Goal: Transaction & Acquisition: Purchase product/service

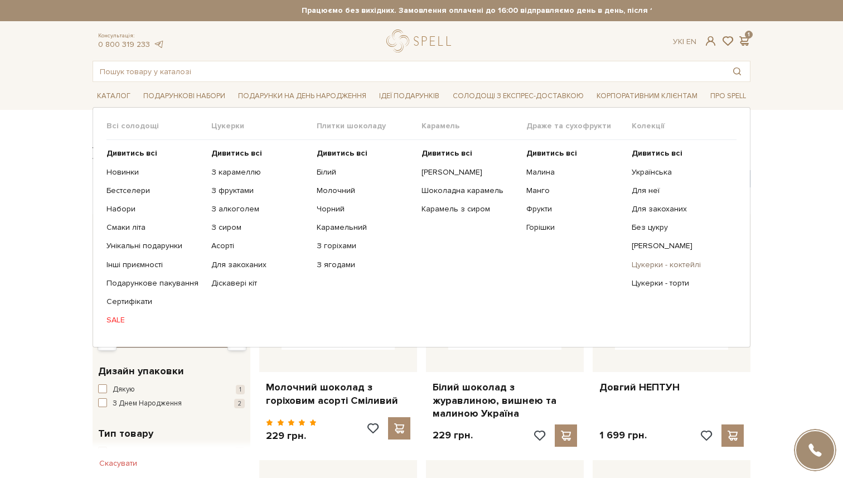
click at [661, 263] on link "Цукерки - коктейлі" at bounding box center [680, 265] width 96 height 10
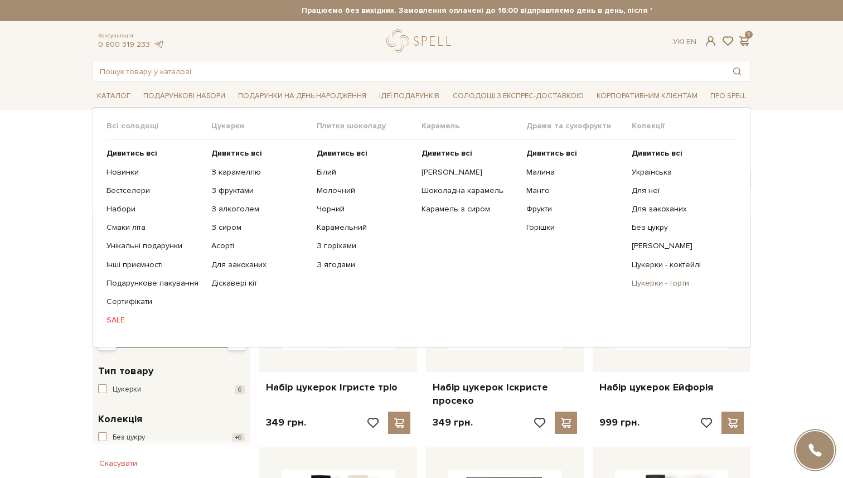
click at [650, 279] on link "Цукерки - торти" at bounding box center [680, 283] width 96 height 10
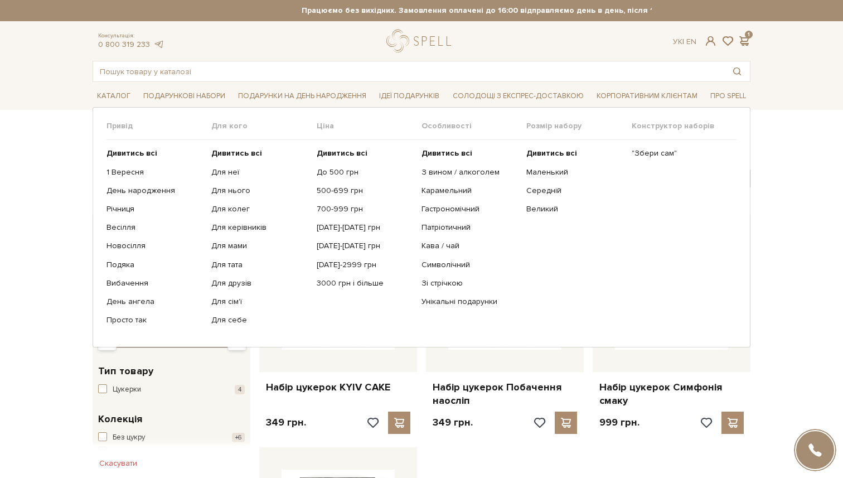
click at [211, 169] on ul "Дивитись всі 1 Вересня День народження Річниця Весілля Новосілля" at bounding box center [158, 236] width 105 height 193
click at [217, 171] on link "Для неї" at bounding box center [259, 172] width 96 height 10
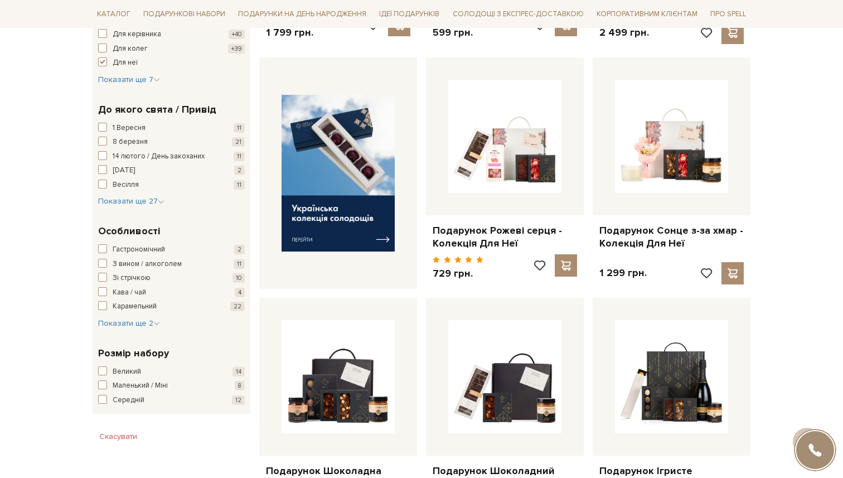
scroll to position [439, 0]
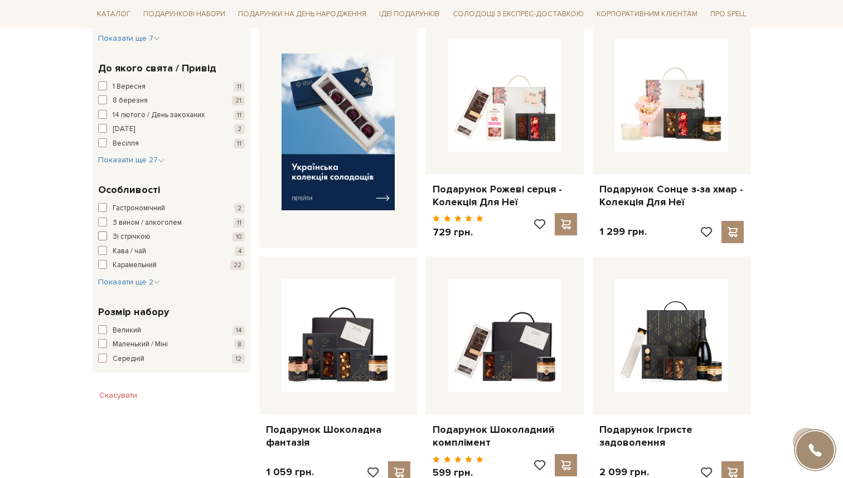
click at [103, 233] on span "button" at bounding box center [102, 235] width 9 height 9
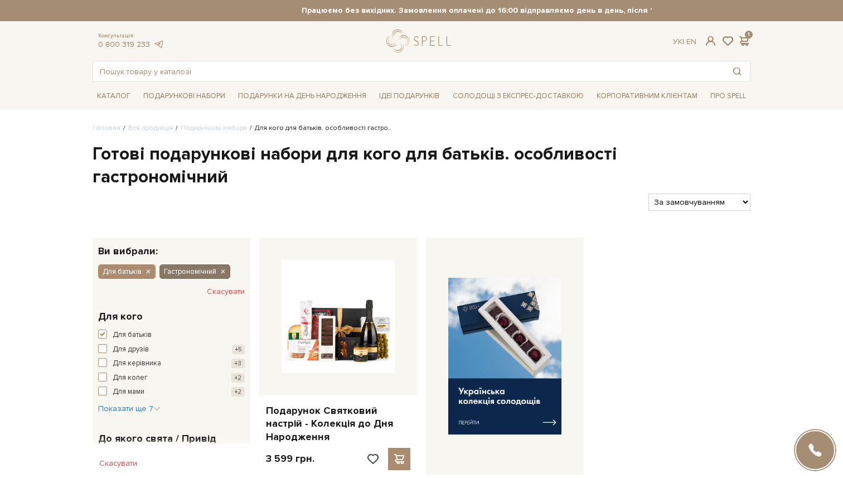
click at [218, 264] on button "Гастрономічний" at bounding box center [194, 271] width 71 height 14
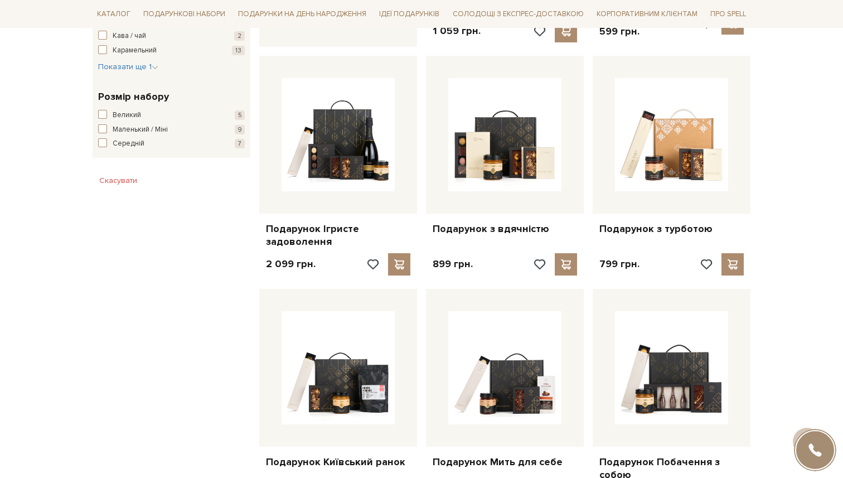
scroll to position [427, 0]
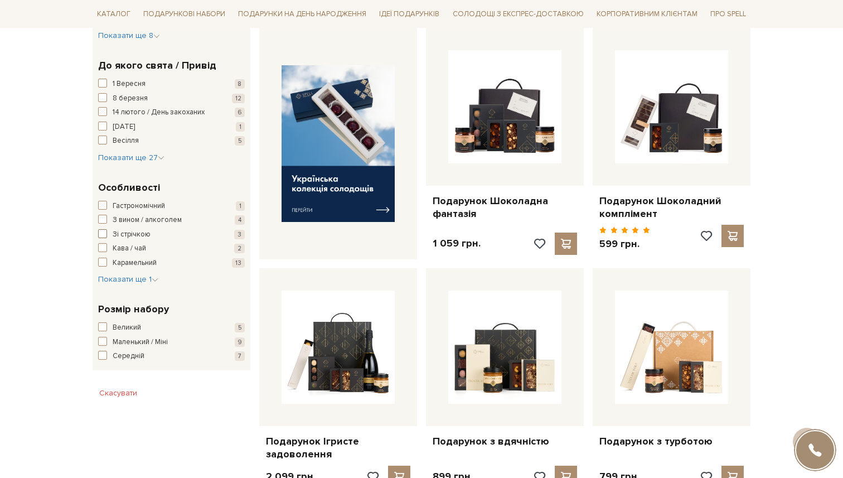
click at [117, 235] on span "Зі стрічкою" at bounding box center [132, 234] width 38 height 11
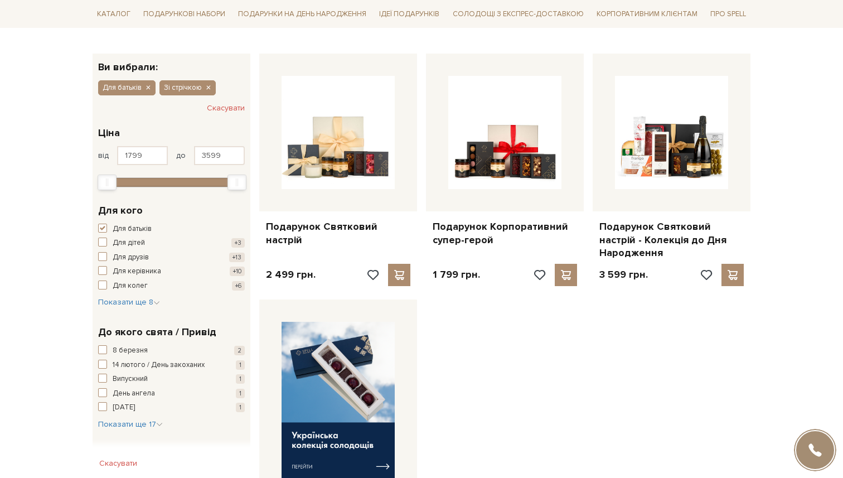
scroll to position [304, 0]
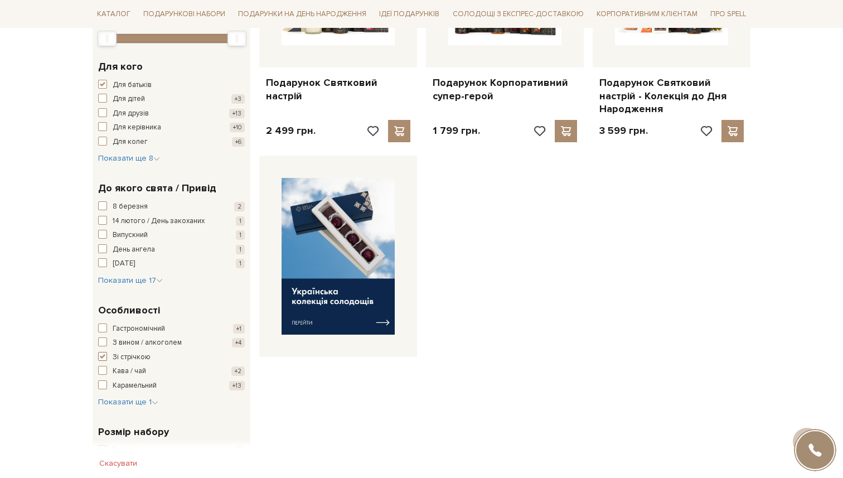
click at [111, 355] on button "Зі стрічкою +3" at bounding box center [171, 357] width 147 height 11
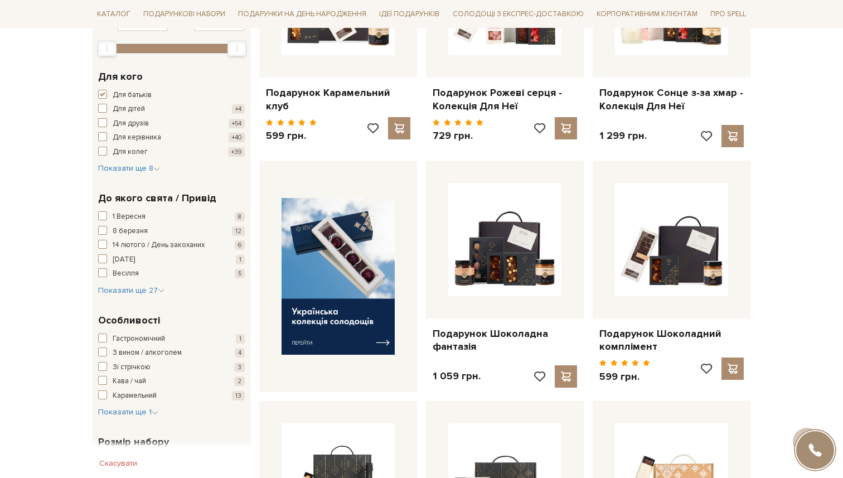
scroll to position [297, 0]
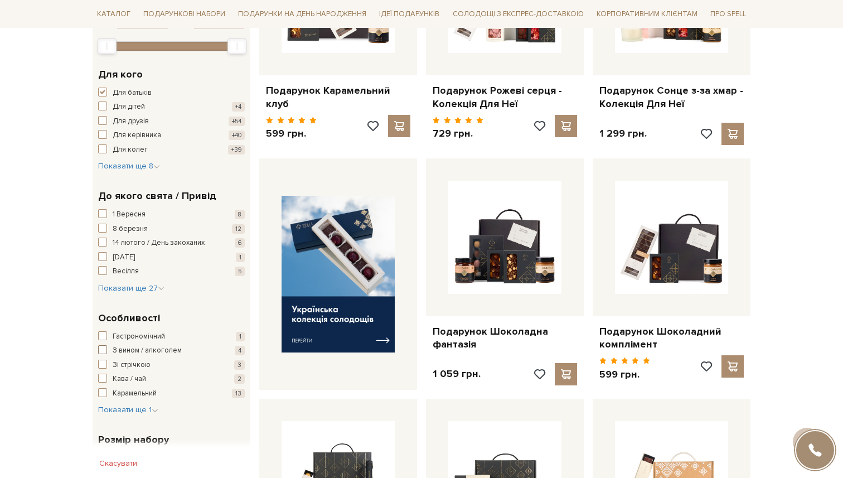
click at [120, 353] on span "З вином / алкоголем" at bounding box center [147, 350] width 69 height 11
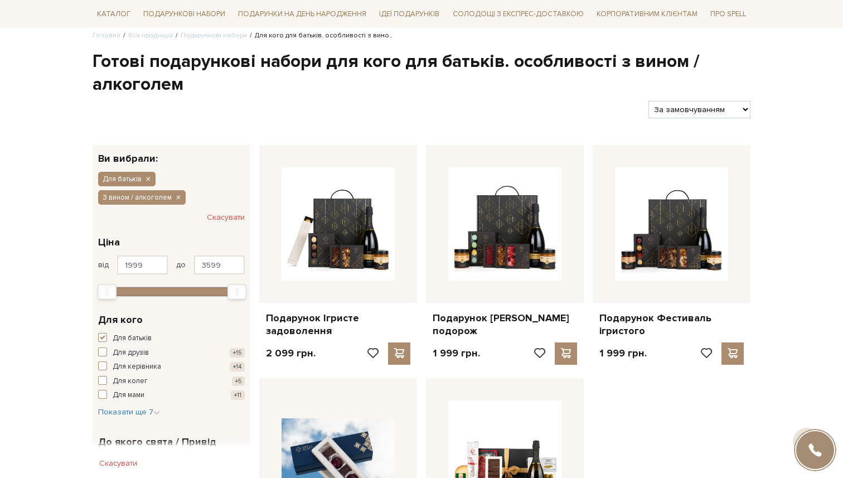
scroll to position [79, 0]
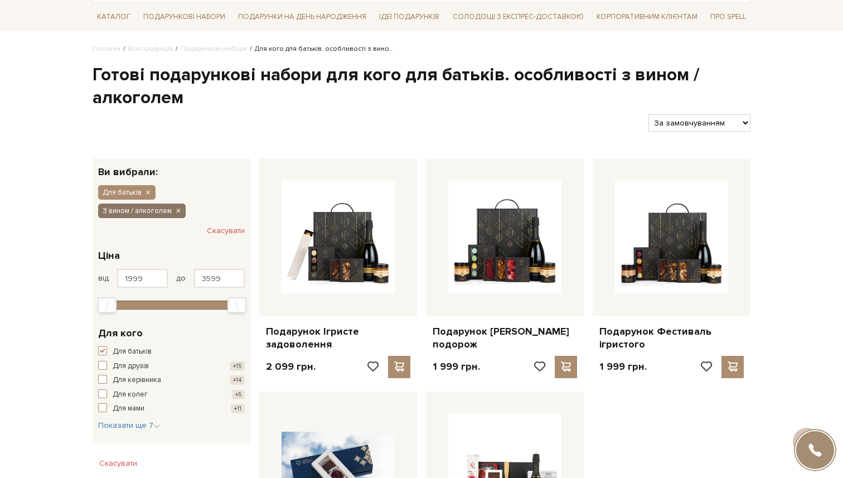
click at [176, 207] on icon "button" at bounding box center [178, 211] width 7 height 10
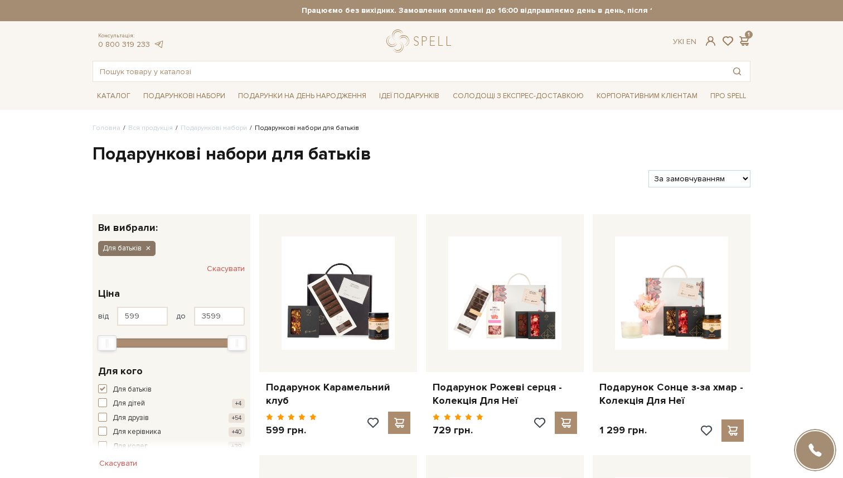
click at [148, 247] on icon "button" at bounding box center [147, 249] width 7 height 10
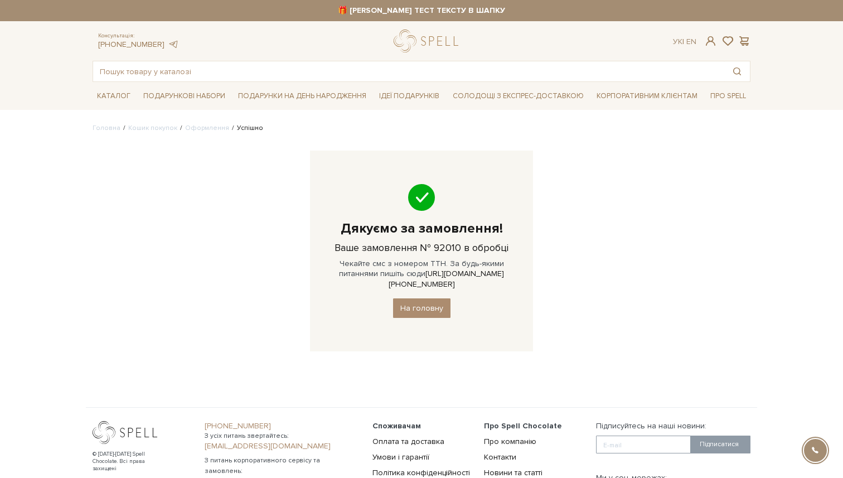
click at [401, 28] on header "🎁 АЛЬОНА ТЕСТ ТЕКСТУ В ШАПКУ Працюємо без вихідних. Замовлення сплаченні до 16:…" at bounding box center [421, 41] width 843 height 82
click at [419, 42] on link "logo" at bounding box center [429, 41] width 70 height 23
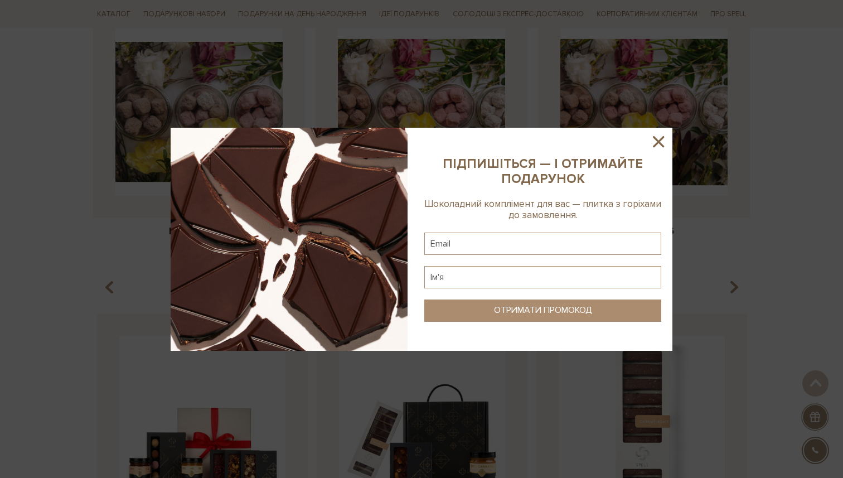
scroll to position [723, 0]
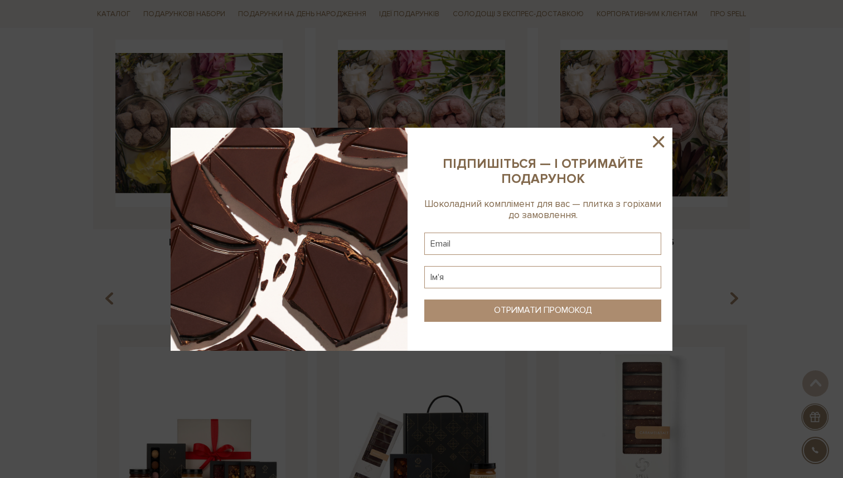
click at [660, 144] on icon at bounding box center [658, 141] width 11 height 11
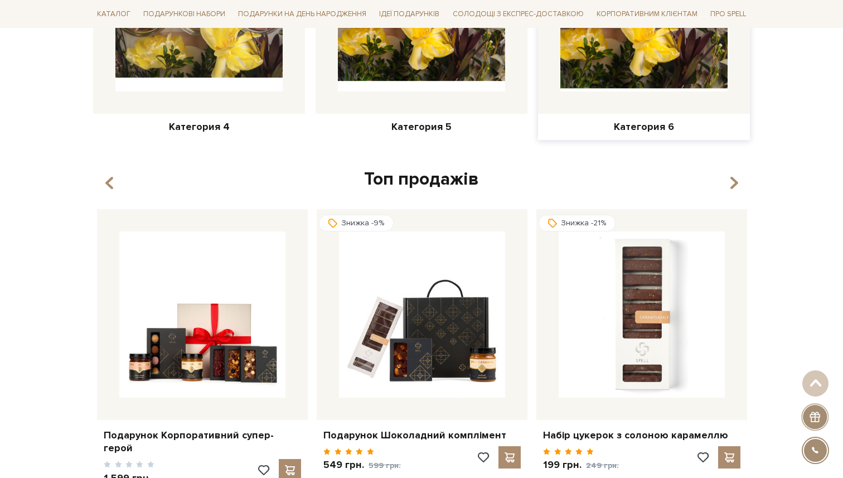
scroll to position [972, 0]
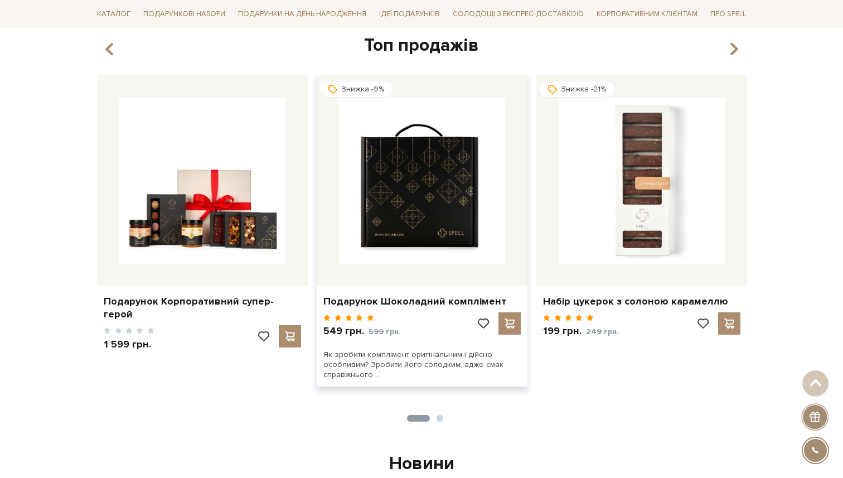
click at [400, 151] on img at bounding box center [422, 181] width 166 height 166
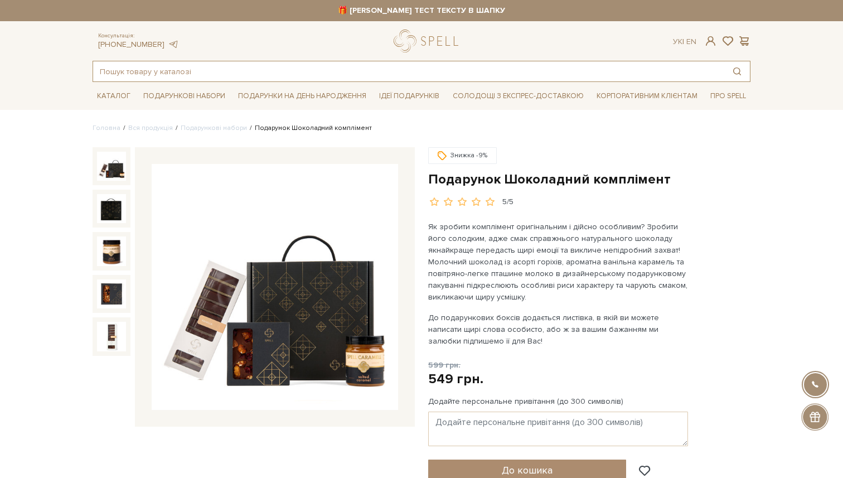
click at [222, 69] on input "text" at bounding box center [408, 71] width 631 height 20
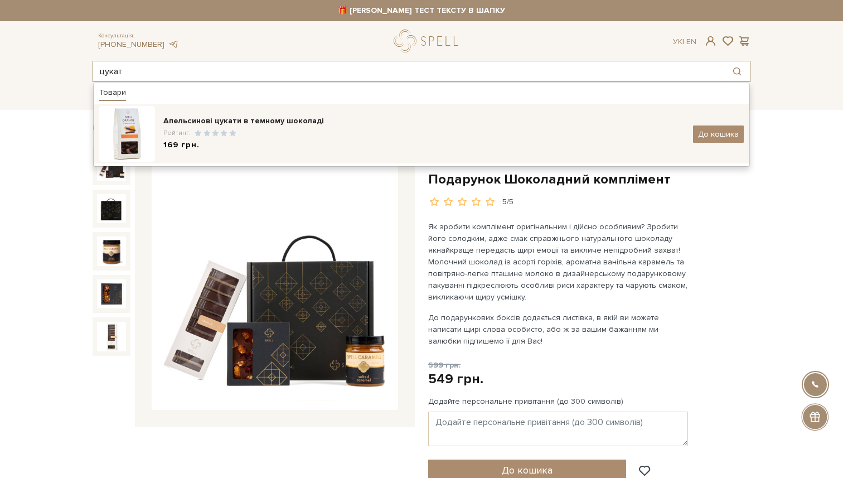
type input "цукат"
click at [258, 123] on div "Апельсинові цукати в темному шоколаді" at bounding box center [423, 120] width 521 height 11
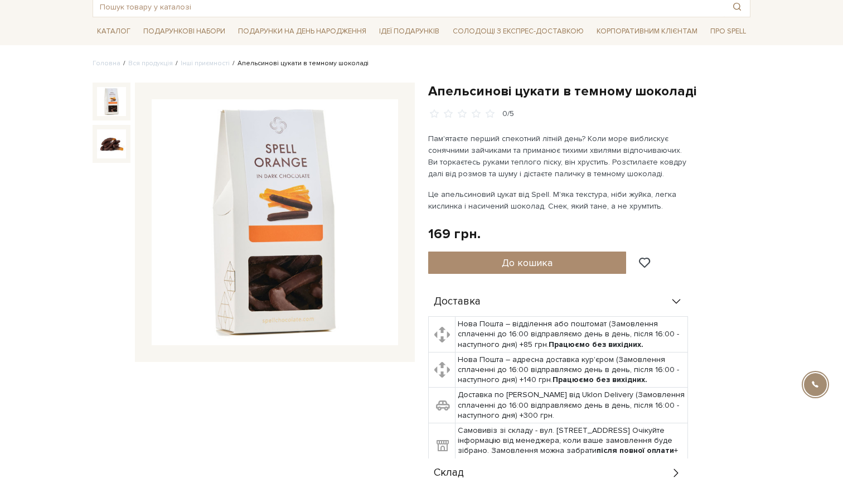
scroll to position [71, 0]
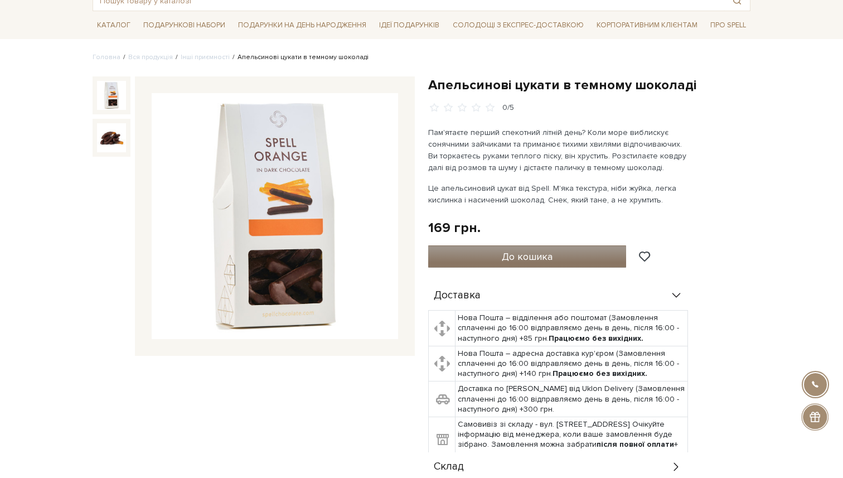
drag, startPoint x: 527, startPoint y: 233, endPoint x: 526, endPoint y: 248, distance: 15.1
click at [527, 234] on div "169 грн. Оплата частинами:" at bounding box center [589, 227] width 322 height 17
click at [526, 250] on span "До кошика" at bounding box center [527, 256] width 51 height 12
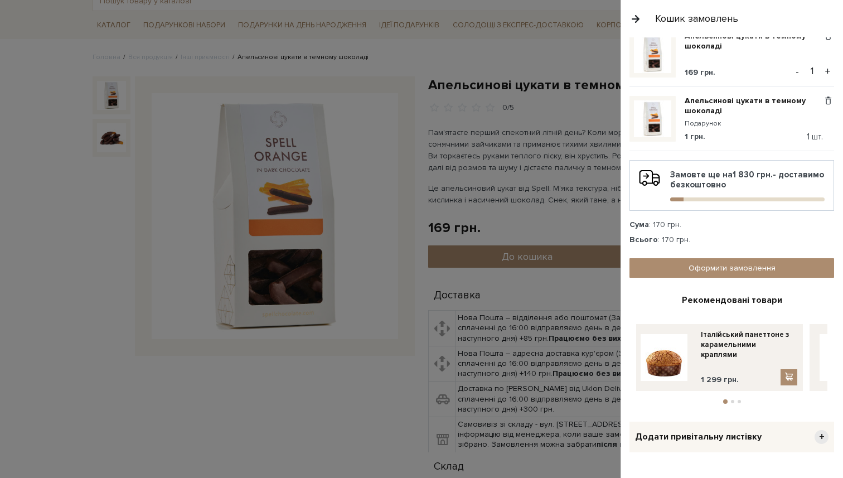
scroll to position [0, 0]
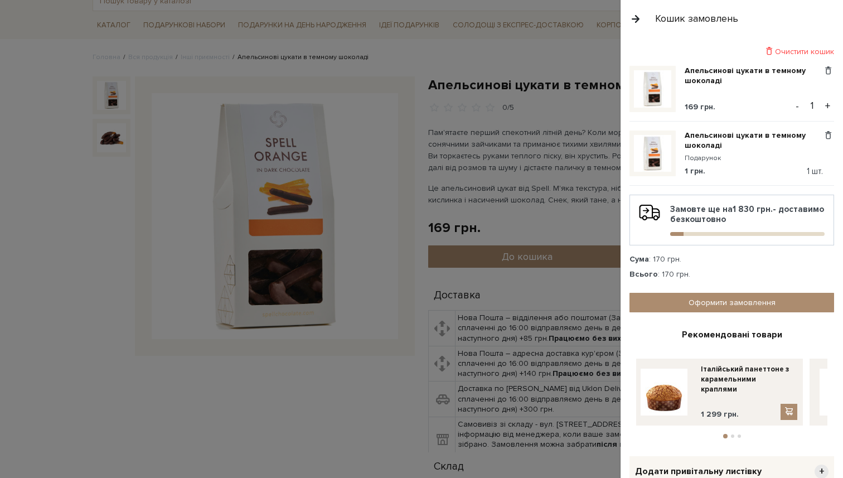
click at [535, 116] on div at bounding box center [421, 239] width 843 height 478
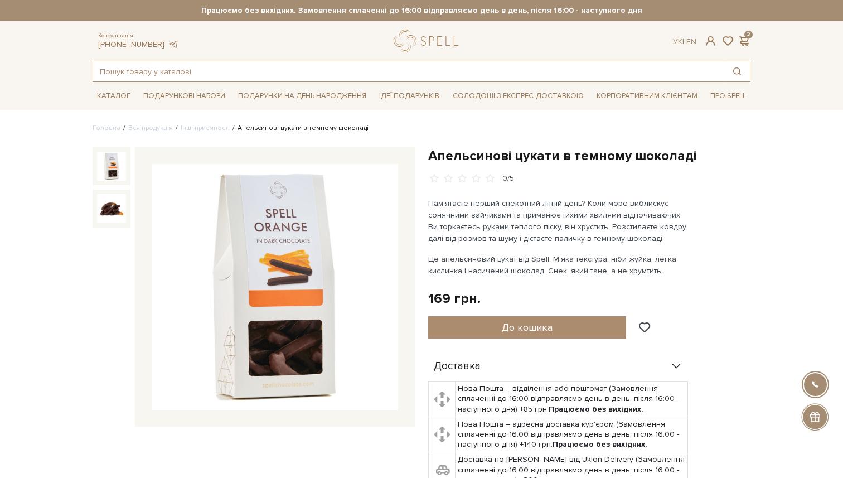
click at [169, 71] on input "text" at bounding box center [408, 71] width 631 height 20
paste input "Корпоративний супер-герой"
type input "Корпоративний супер-герой"
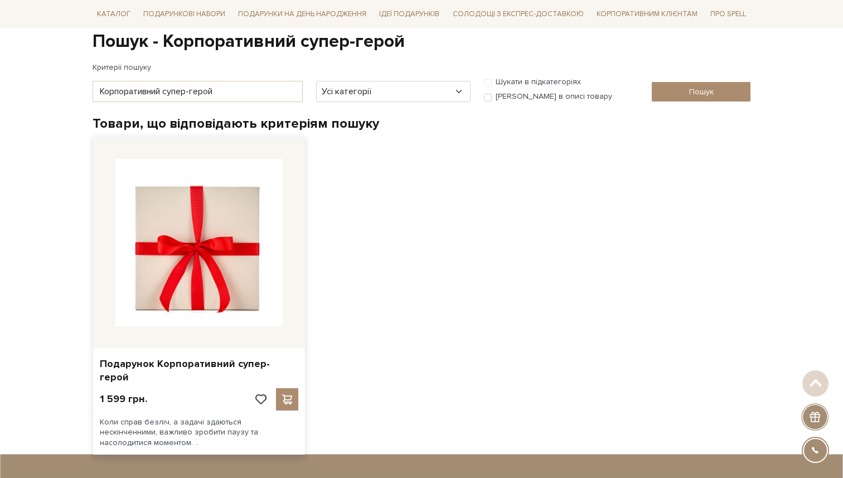
scroll to position [114, 0]
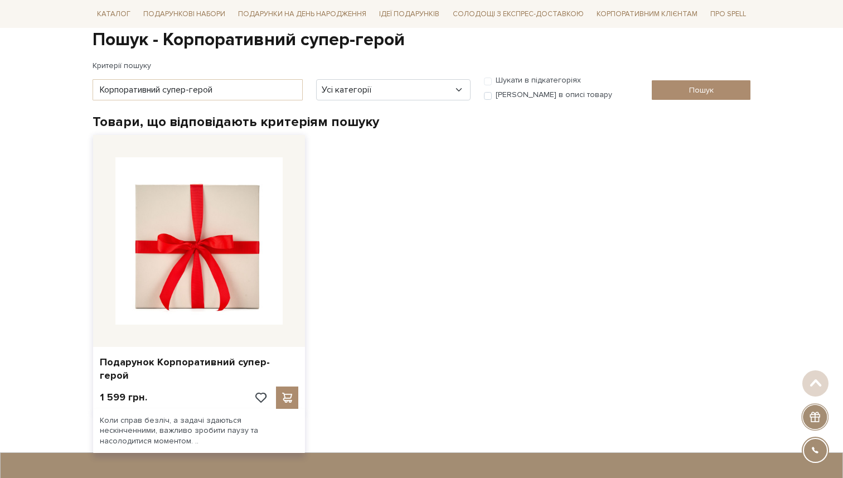
click at [278, 313] on img at bounding box center [198, 240] width 167 height 167
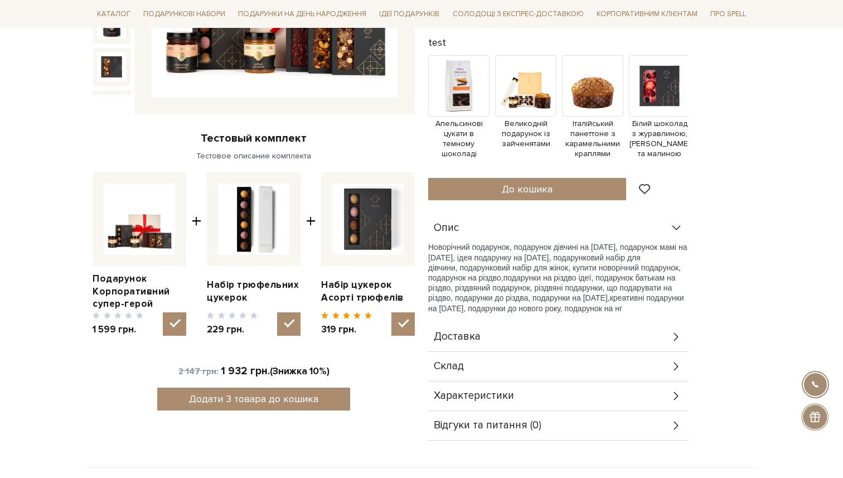
scroll to position [330, 0]
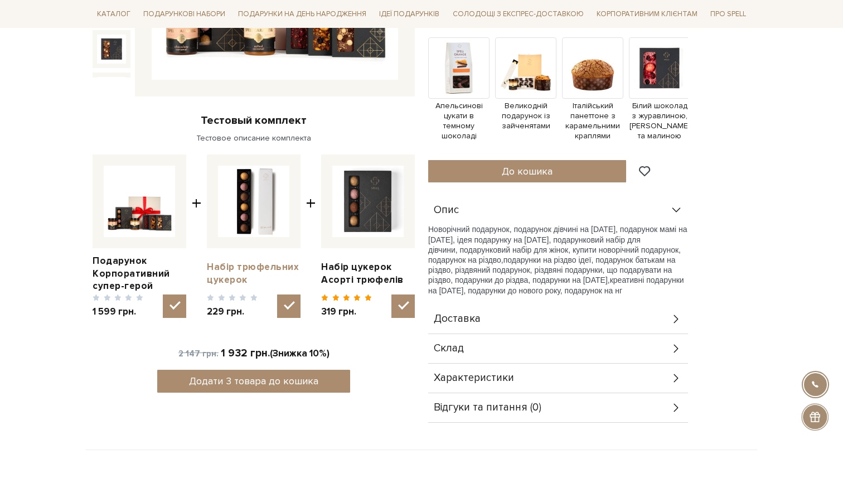
click at [230, 275] on link "Набір трюфельних цукерок" at bounding box center [254, 273] width 94 height 25
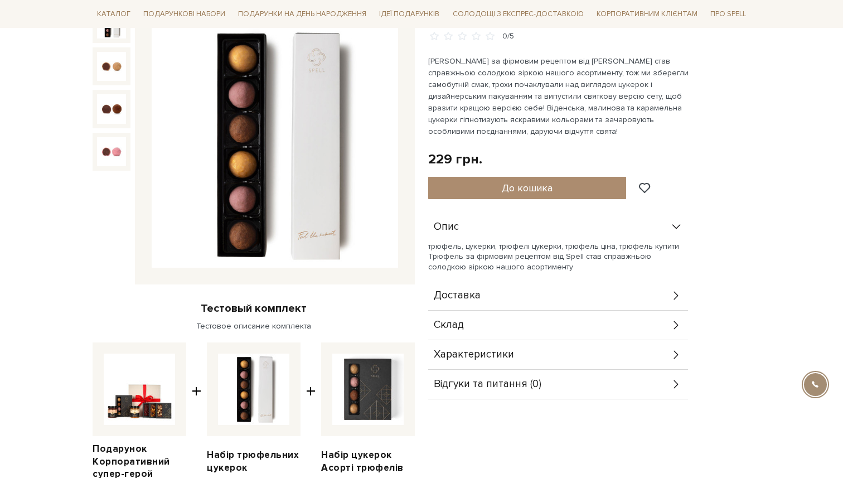
scroll to position [259, 0]
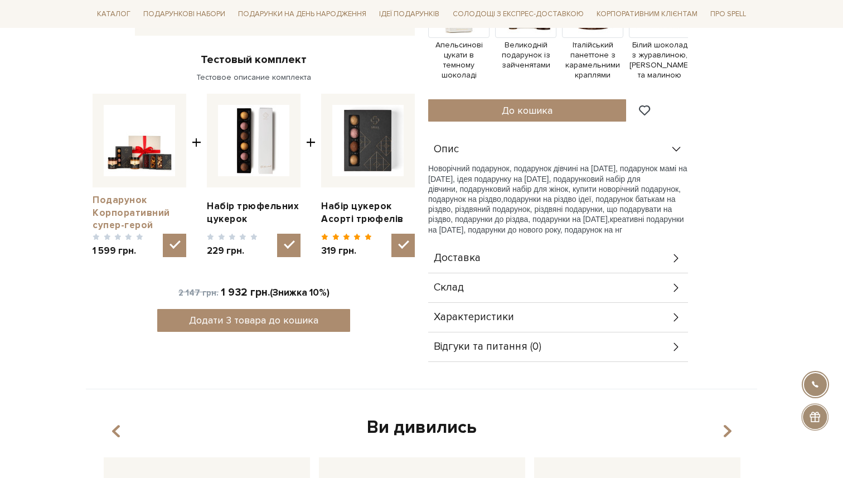
click at [127, 207] on link "Подарунок Корпоративний супер-герой" at bounding box center [140, 212] width 94 height 37
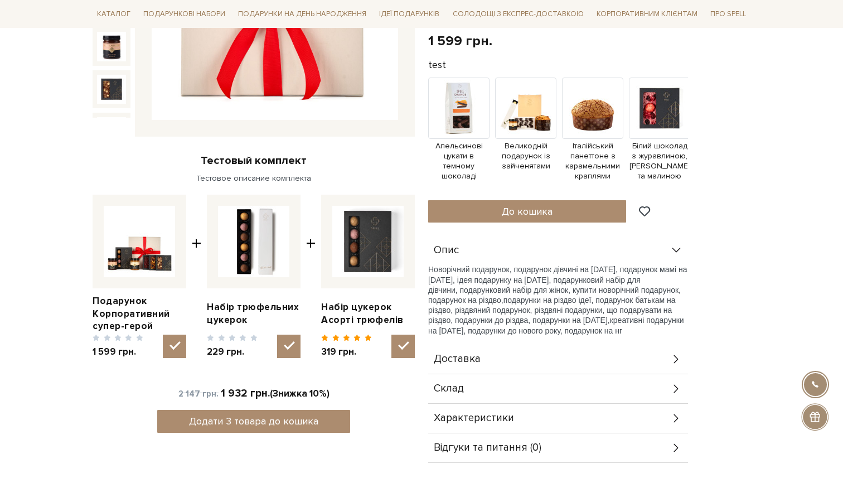
scroll to position [363, 0]
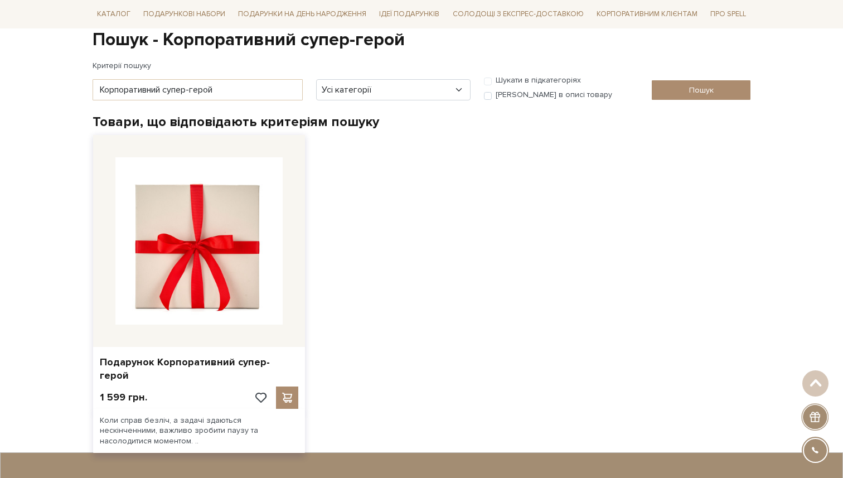
scroll to position [115, 0]
click img
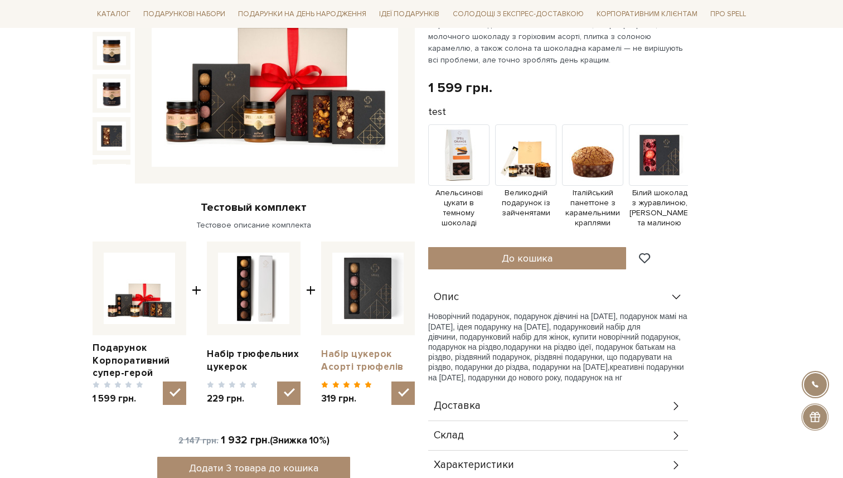
click at [364, 356] on link "Набір цукерок Асорті трюфелів" at bounding box center [368, 360] width 94 height 25
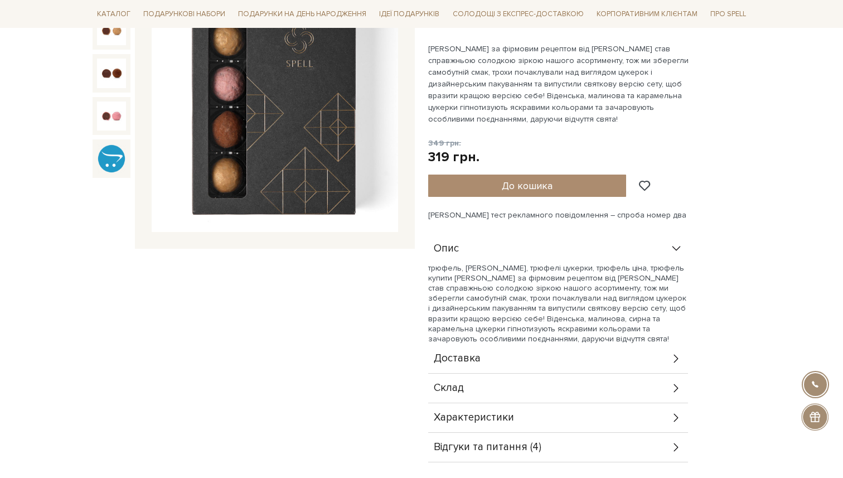
scroll to position [249, 0]
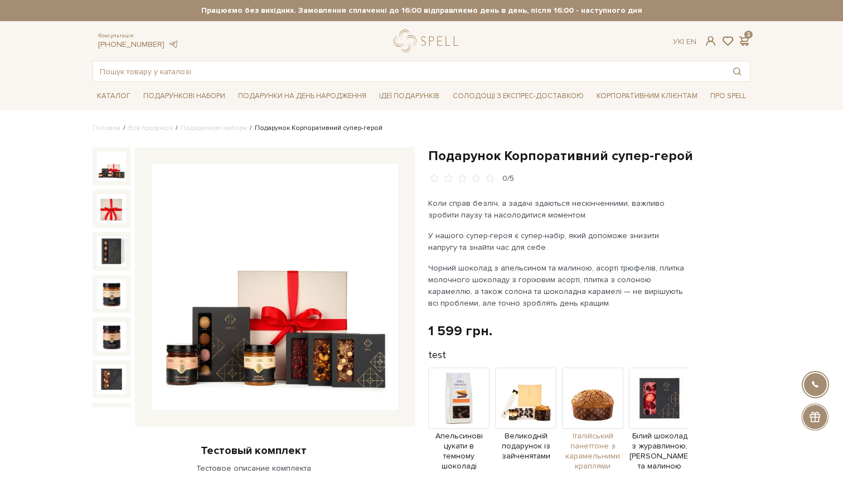
click at [577, 400] on img at bounding box center [592, 397] width 61 height 61
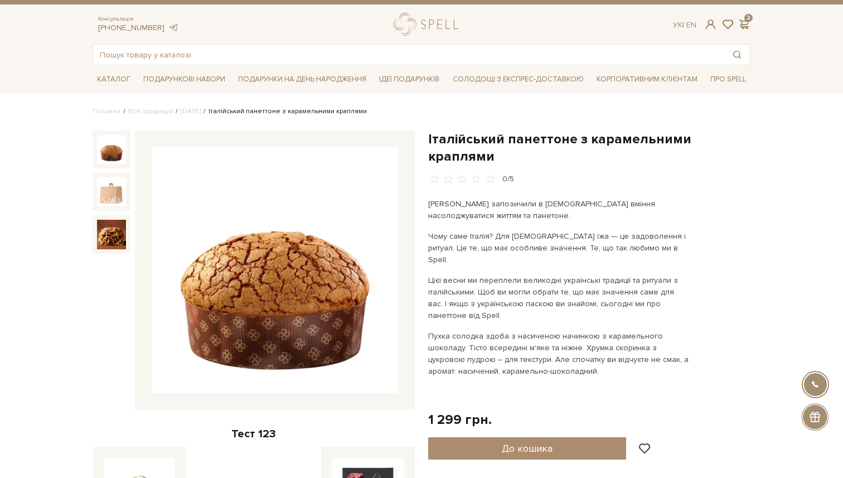
scroll to position [17, 0]
